Goal: Obtain resource: Obtain resource

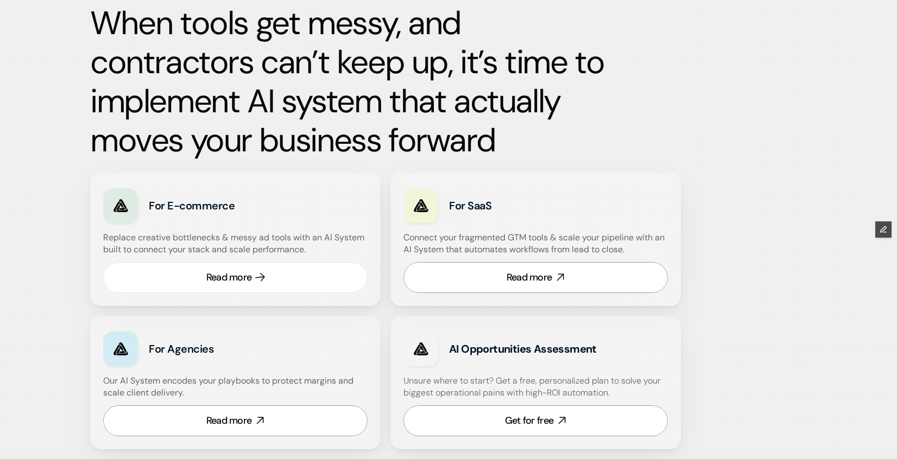
scroll to position [531, 0]
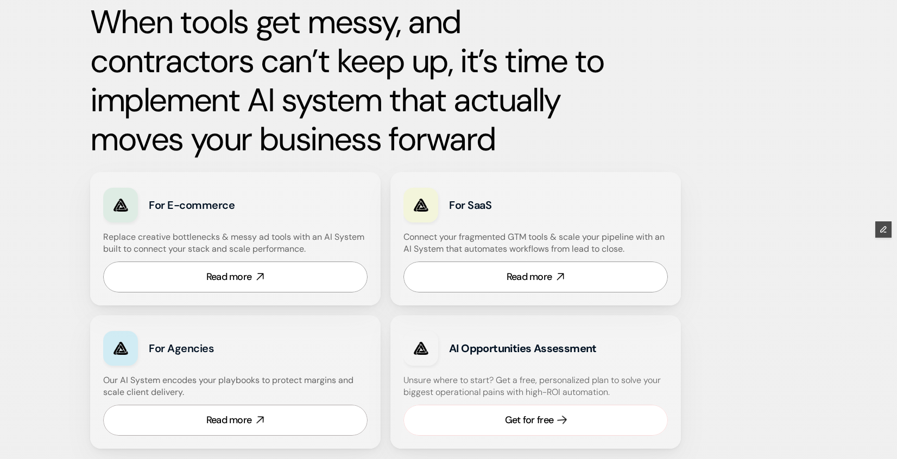
click at [520, 415] on div "Get for free" at bounding box center [529, 421] width 48 height 14
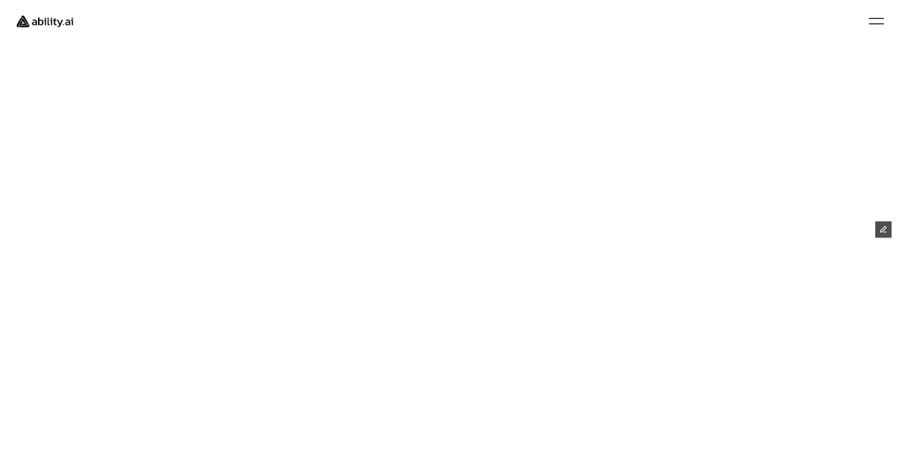
scroll to position [33, 0]
